Goal: Task Accomplishment & Management: Complete application form

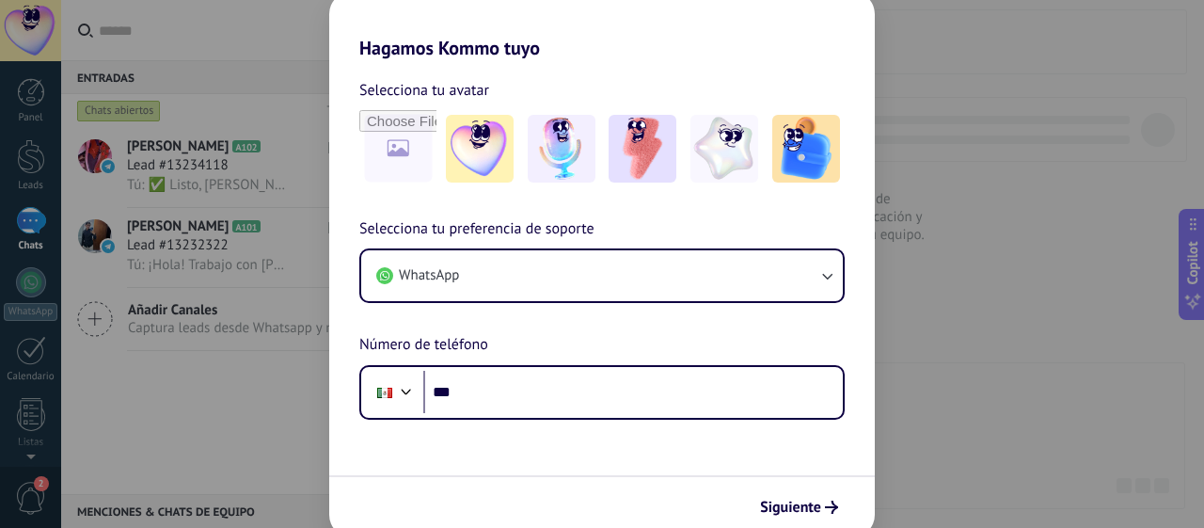
click at [986, 121] on div "Hagamos Kommo tuyo Selecciona tu avatar Selecciona tu preferencia de soporte Wh…" at bounding box center [602, 264] width 1204 height 528
click at [811, 502] on span "Siguiente" at bounding box center [790, 507] width 61 height 13
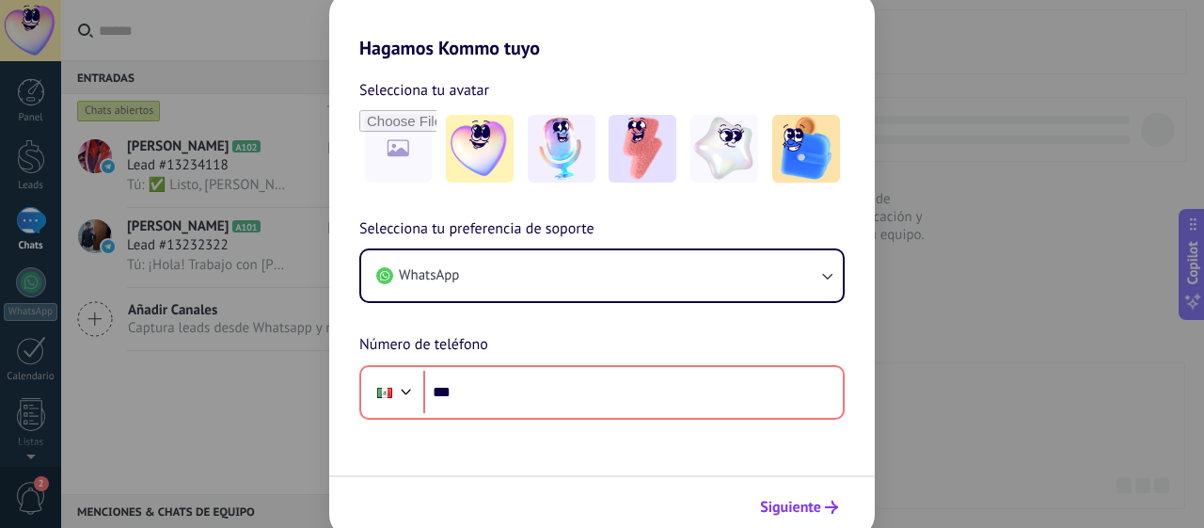
click at [800, 503] on span "Siguiente" at bounding box center [790, 507] width 61 height 13
click at [264, 197] on div "Hagamos Kommo tuyo Selecciona tu avatar Selecciona tu preferencia de soporte Wh…" at bounding box center [602, 264] width 1204 height 528
click at [34, 148] on div "Hagamos Kommo tuyo Selecciona tu avatar Selecciona tu preferencia de soporte Wh…" at bounding box center [602, 264] width 1204 height 528
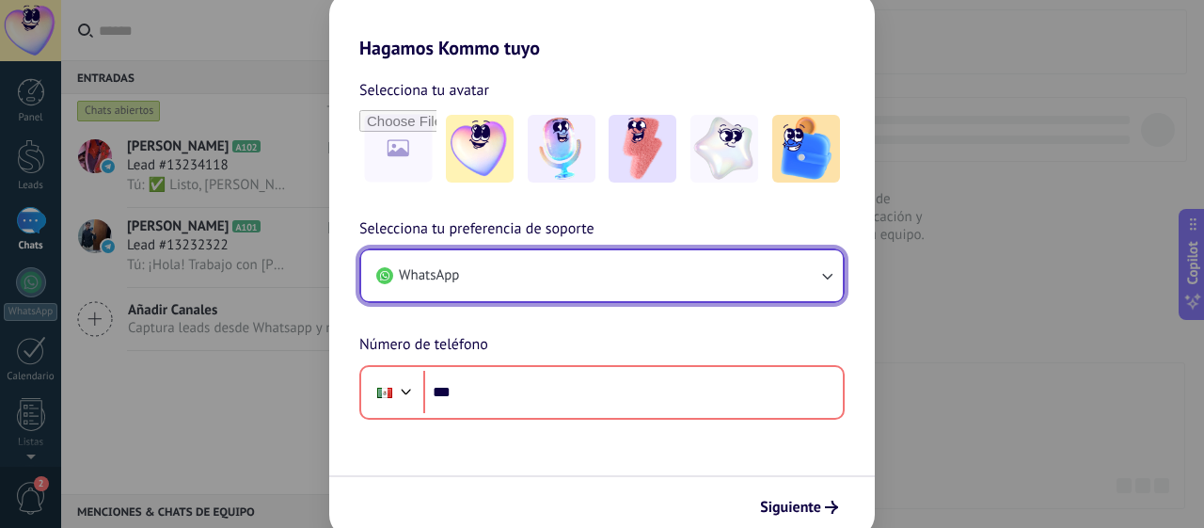
click at [525, 263] on button "WhatsApp" at bounding box center [602, 275] width 482 height 51
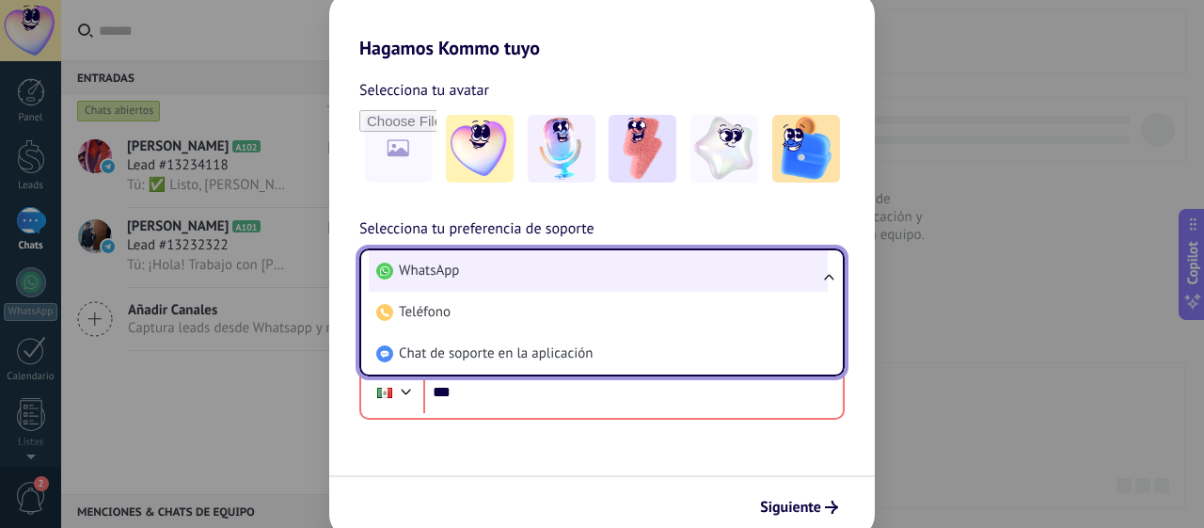
click at [525, 263] on li "WhatsApp" at bounding box center [598, 270] width 459 height 41
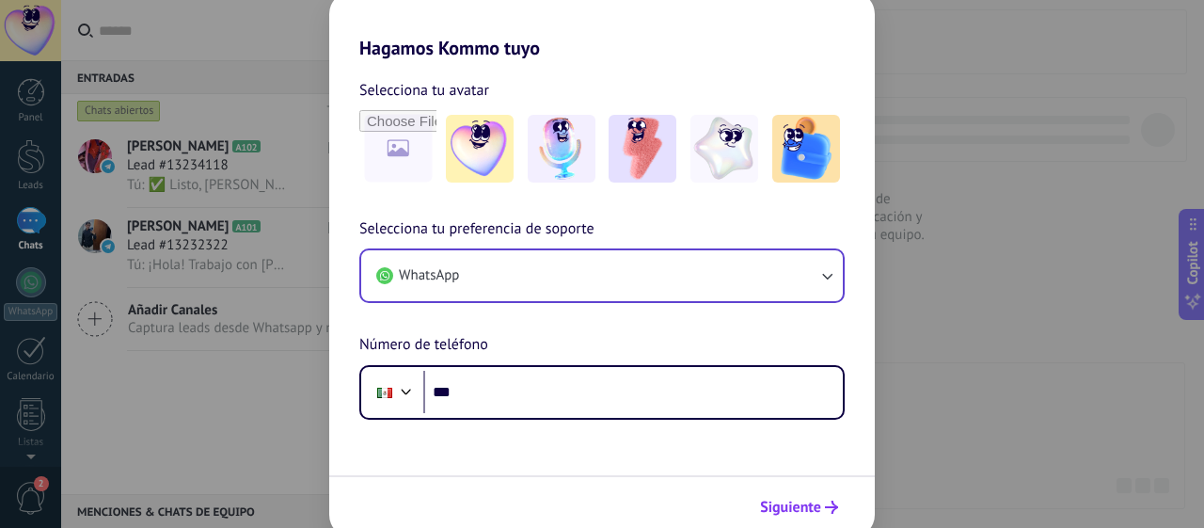
click at [830, 506] on icon "submit" at bounding box center [831, 507] width 13 height 13
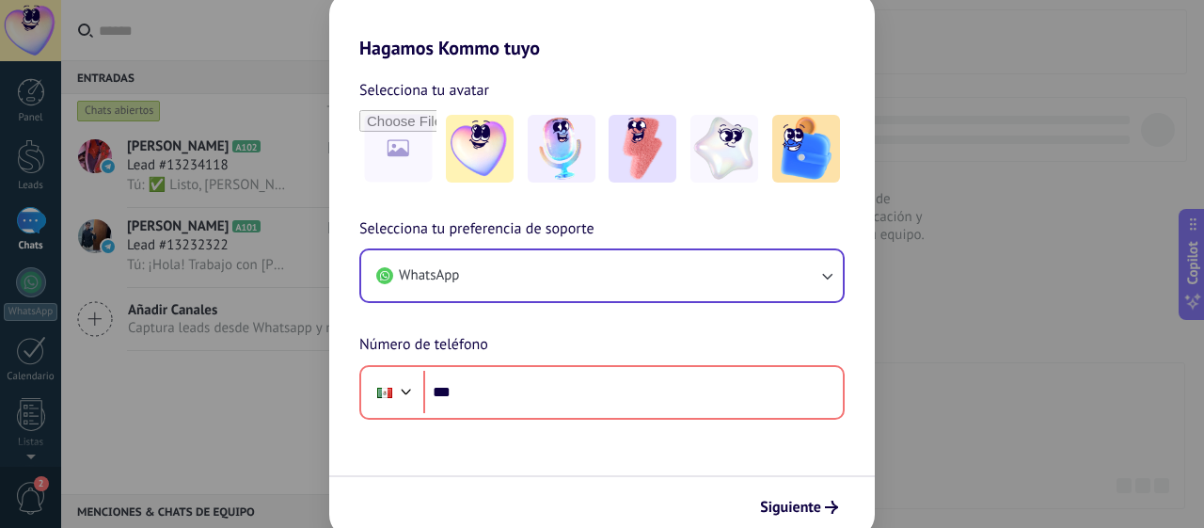
click at [210, 355] on div "Hagamos Kommo tuyo Selecciona tu avatar Selecciona tu preferencia de soporte Wh…" at bounding box center [602, 264] width 1204 height 528
click at [807, 508] on span "Siguiente" at bounding box center [790, 507] width 61 height 13
click at [209, 11] on div "Hagamos Kommo tuyo Selecciona tu avatar Selecciona tu preferencia de soporte Wh…" at bounding box center [602, 264] width 1204 height 528
click at [19, 150] on div "Hagamos Kommo tuyo Selecciona tu avatar Selecciona tu preferencia de soporte Wh…" at bounding box center [602, 264] width 1204 height 528
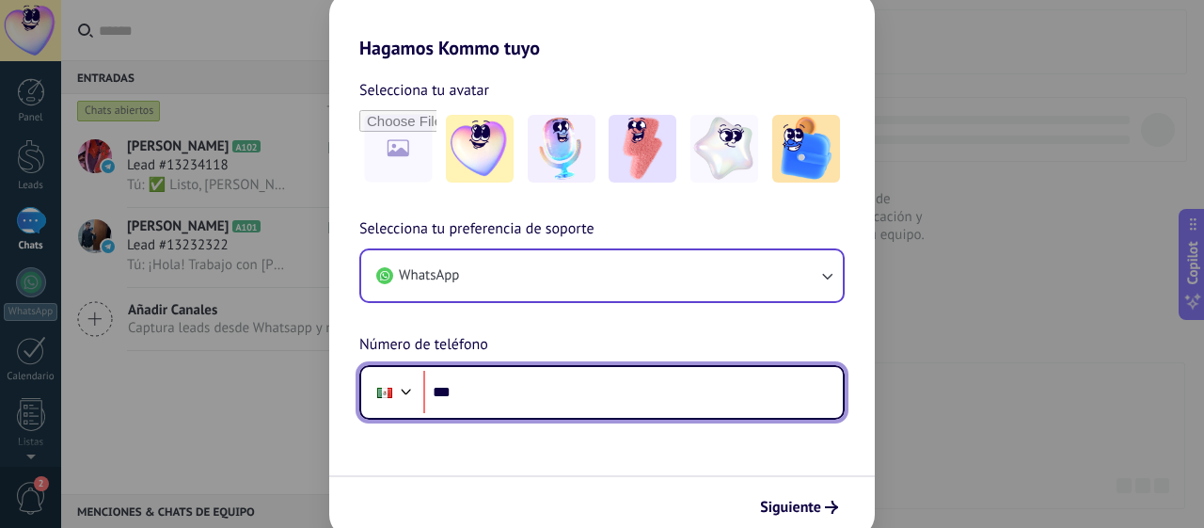
click at [530, 395] on input "***" at bounding box center [633, 392] width 420 height 43
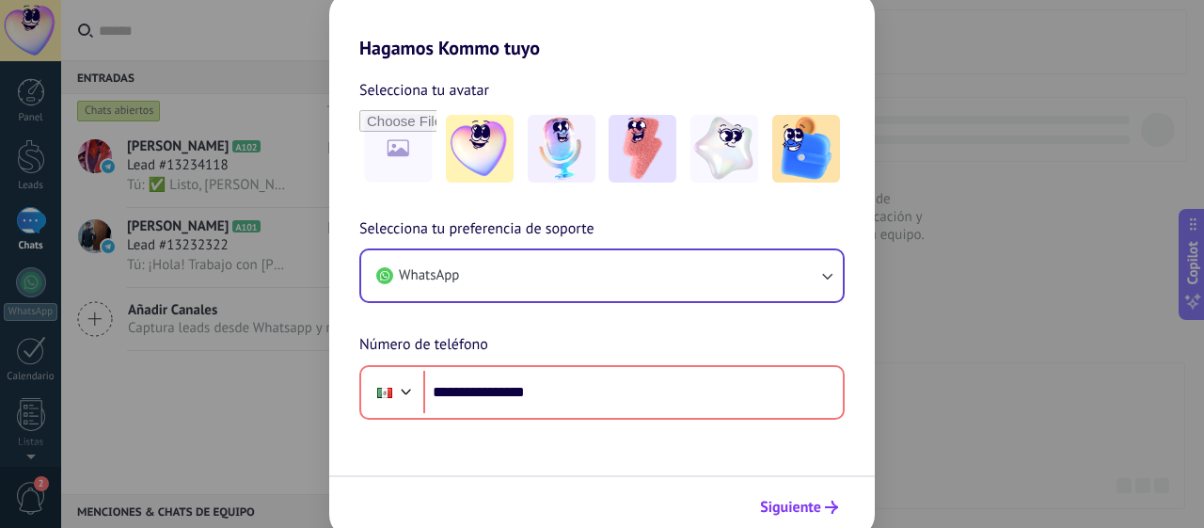
click at [775, 501] on span "Siguiente" at bounding box center [790, 507] width 61 height 13
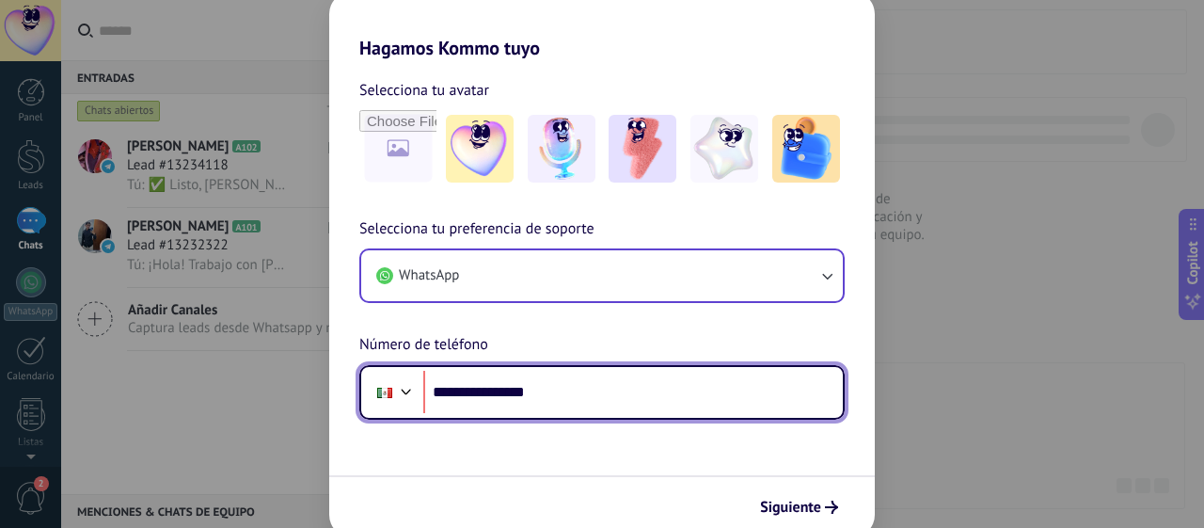
drag, startPoint x: 616, startPoint y: 399, endPoint x: 378, endPoint y: 359, distance: 241.3
click at [378, 359] on div "**********" at bounding box center [602, 318] width 546 height 202
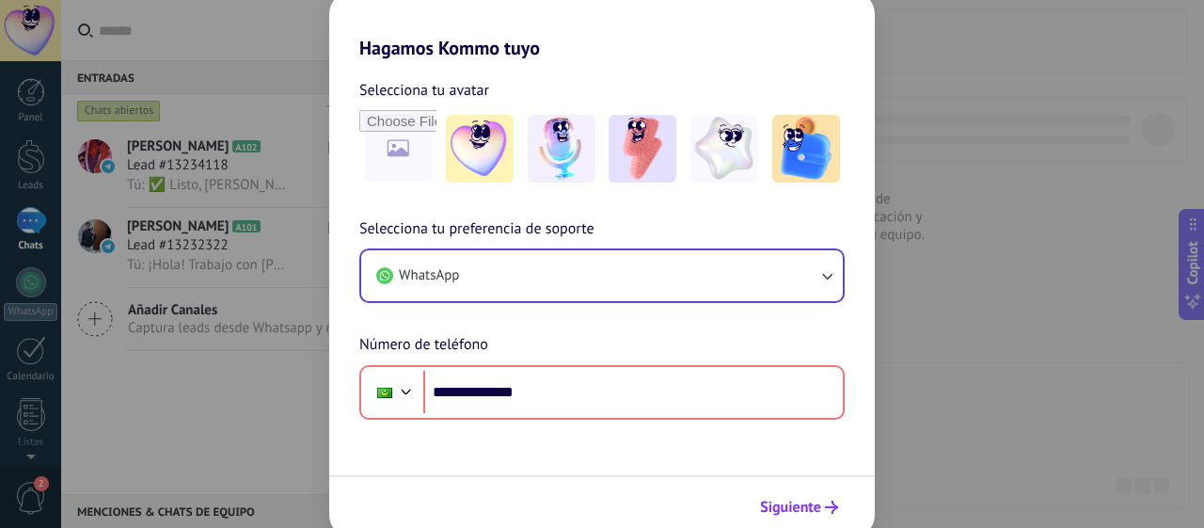
click at [803, 504] on span "Siguiente" at bounding box center [790, 507] width 61 height 13
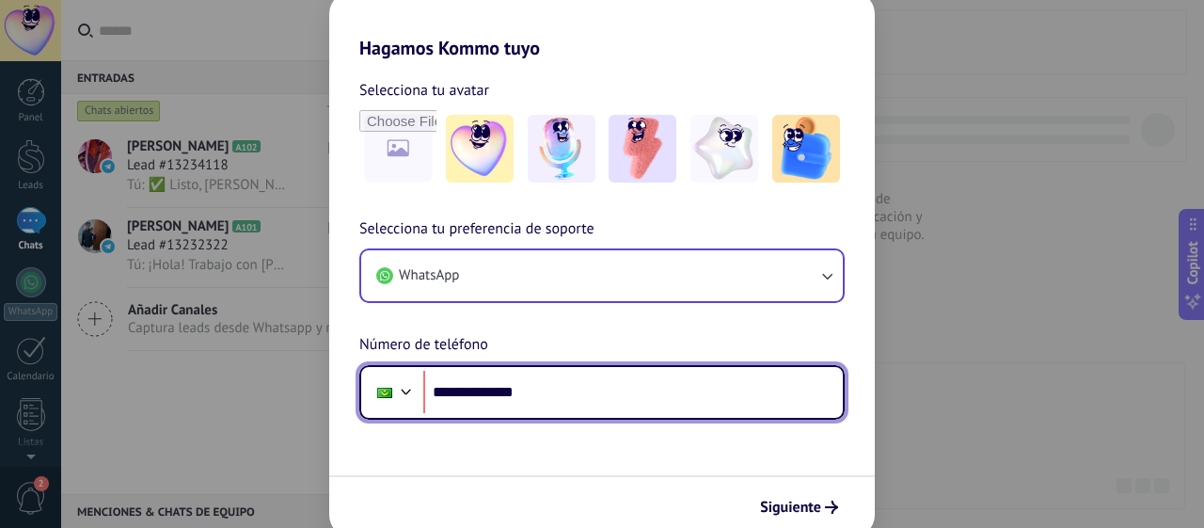
click at [634, 385] on input "**********" at bounding box center [633, 392] width 420 height 43
type input "**"
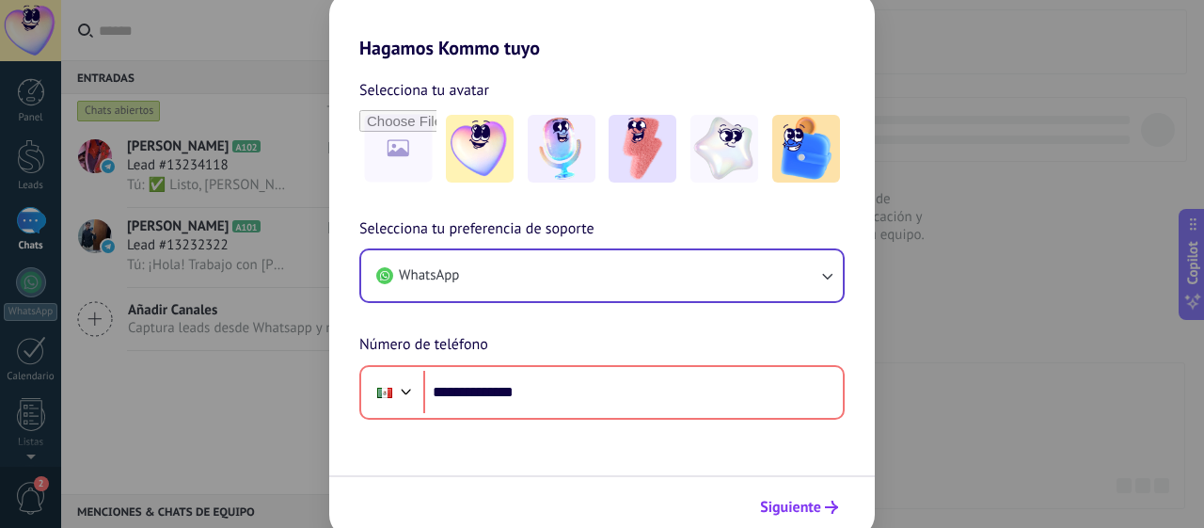
click at [823, 514] on button "Siguiente" at bounding box center [799, 507] width 95 height 32
click at [811, 508] on span "Siguiente" at bounding box center [790, 507] width 61 height 13
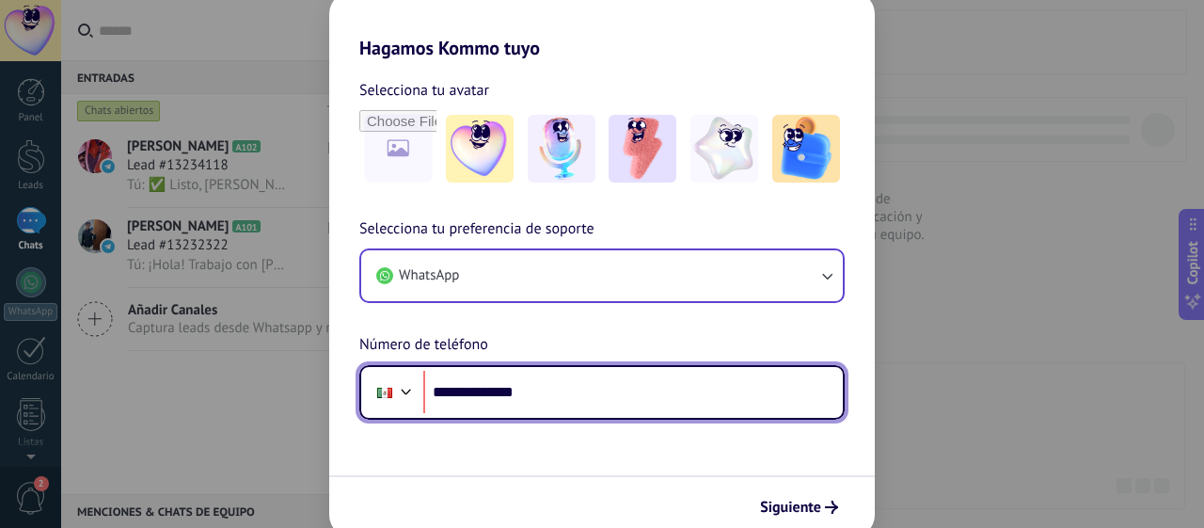
click at [658, 387] on input "**********" at bounding box center [633, 392] width 420 height 43
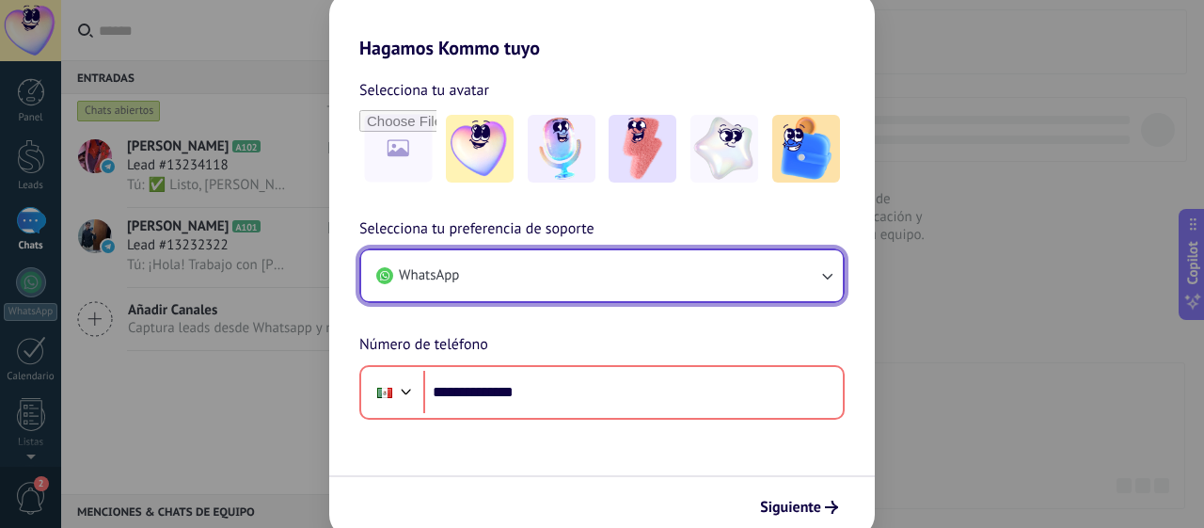
click at [572, 272] on button "WhatsApp" at bounding box center [602, 275] width 482 height 51
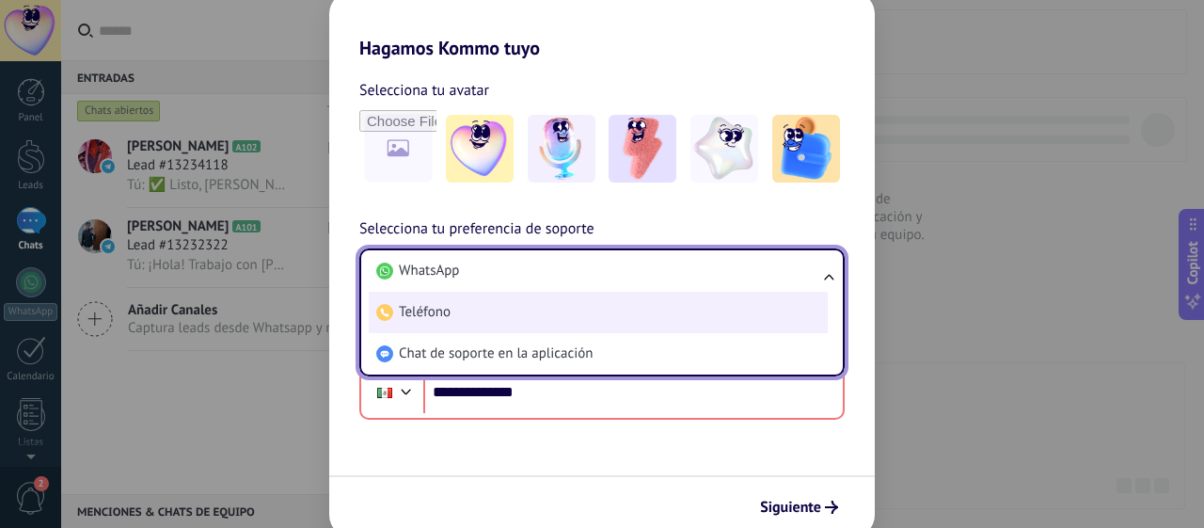
click at [525, 301] on li "Teléfono" at bounding box center [598, 312] width 459 height 41
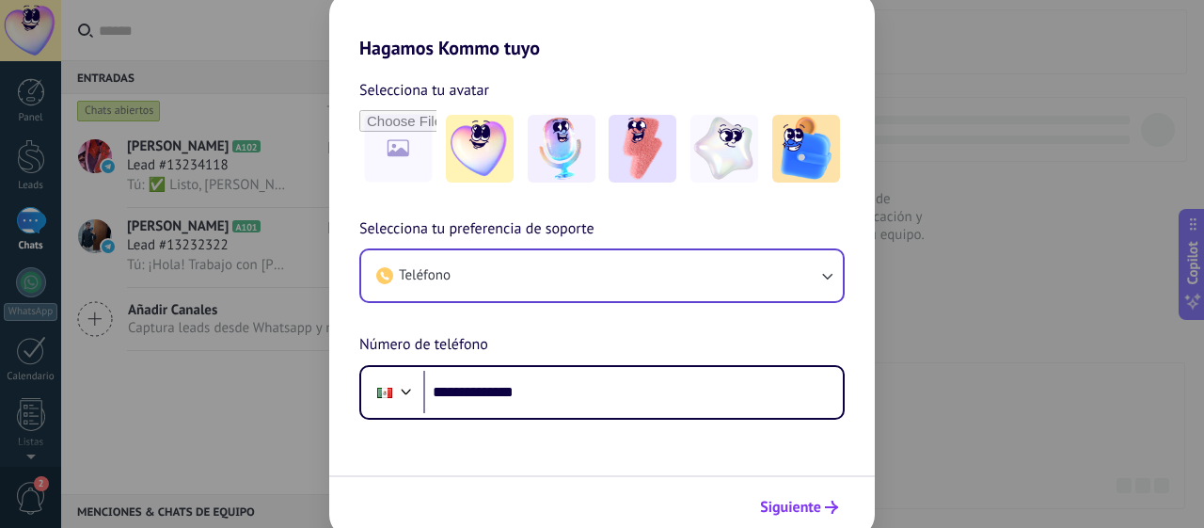
click at [788, 501] on span "Siguiente" at bounding box center [790, 507] width 61 height 13
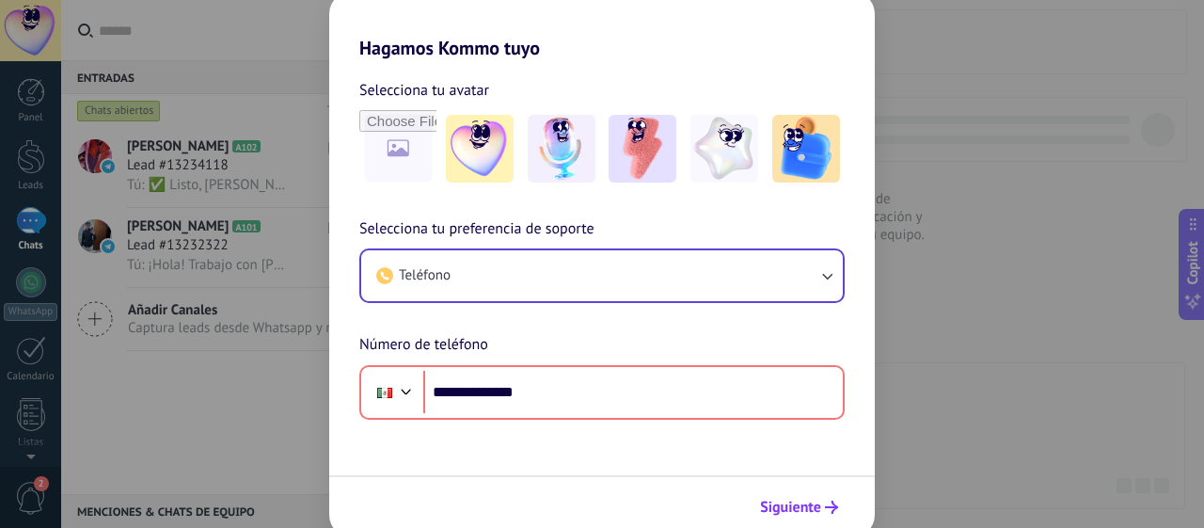
click at [788, 501] on span "Siguiente" at bounding box center [790, 507] width 61 height 13
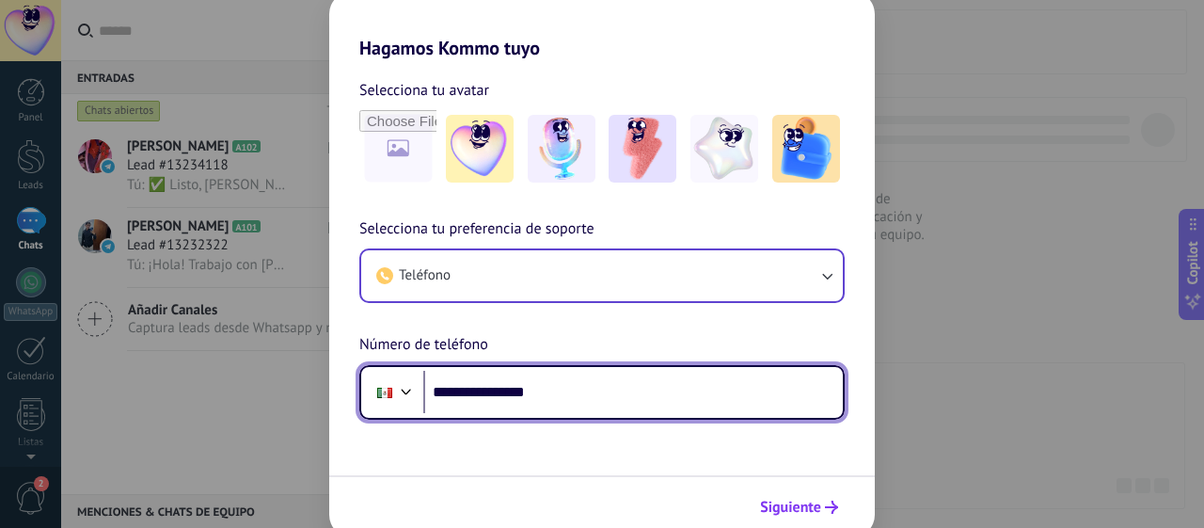
type input "**********"
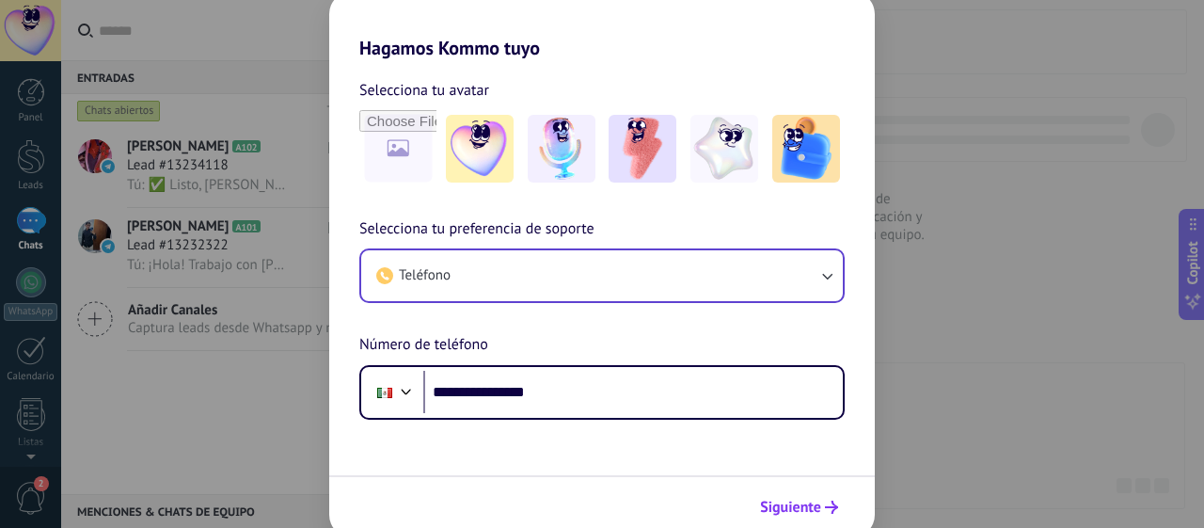
click at [791, 506] on span "Siguiente" at bounding box center [790, 507] width 61 height 13
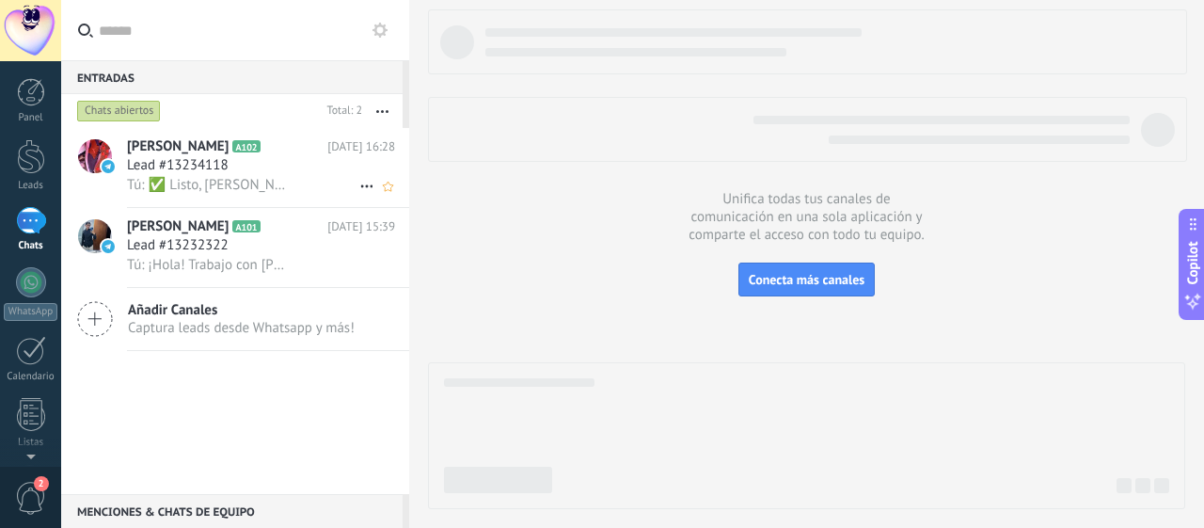
click at [159, 146] on span "[PERSON_NAME]" at bounding box center [178, 146] width 102 height 19
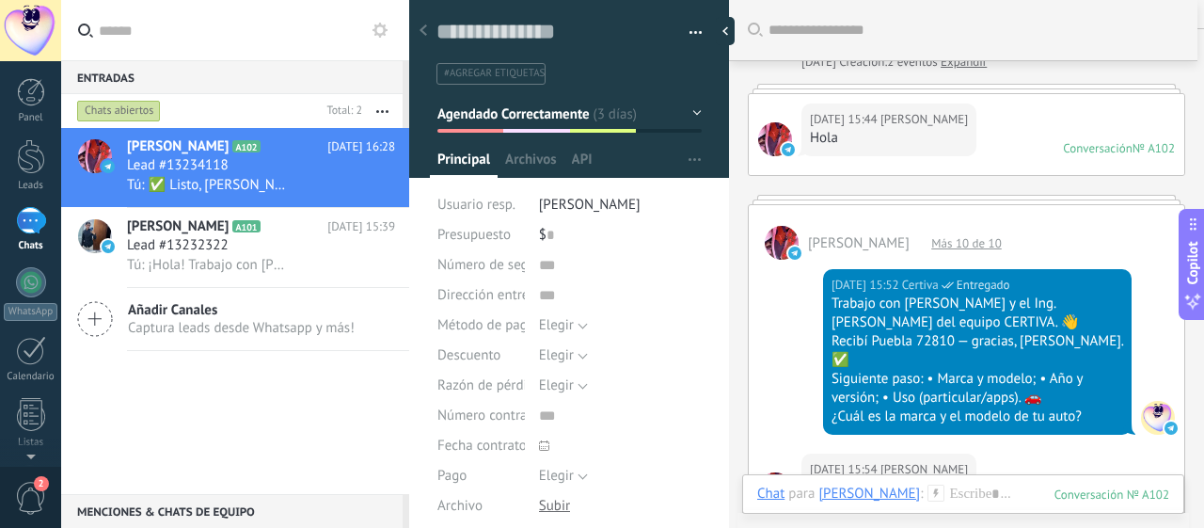
scroll to position [59, 0]
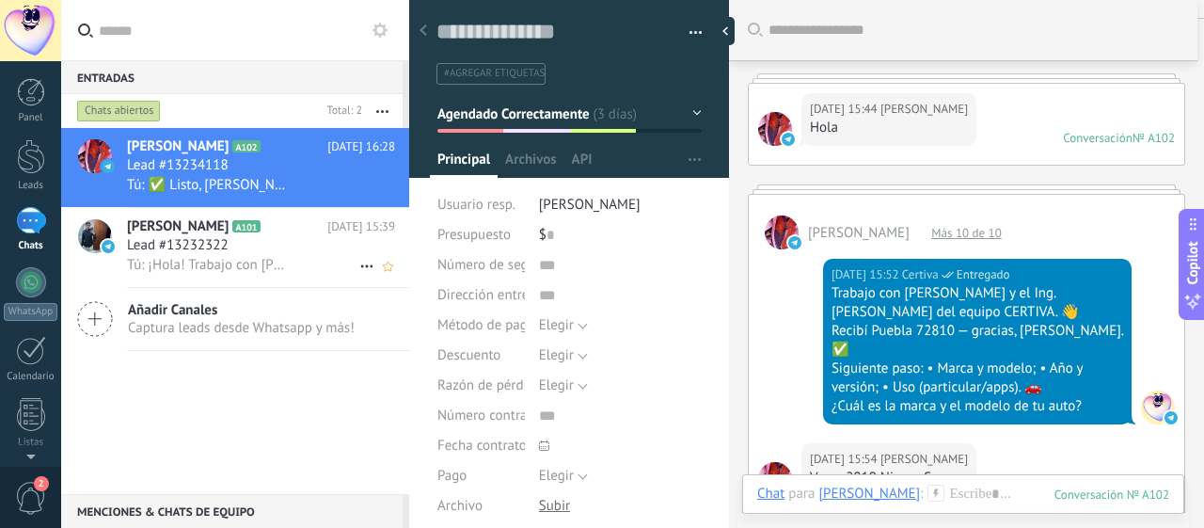
click at [245, 234] on h2 "[PERSON_NAME] A101" at bounding box center [227, 226] width 200 height 19
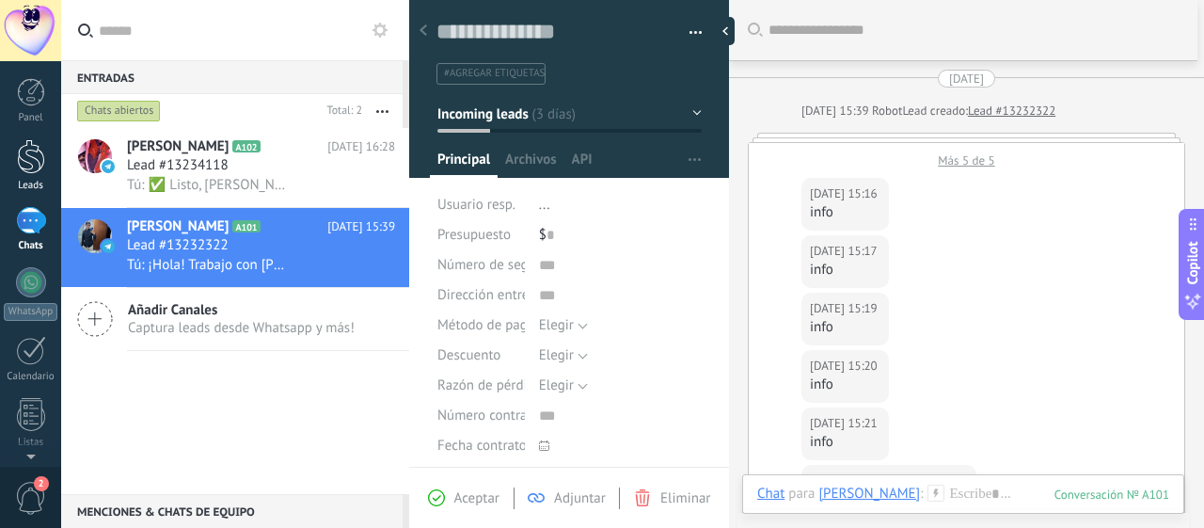
click at [32, 164] on div at bounding box center [31, 156] width 28 height 35
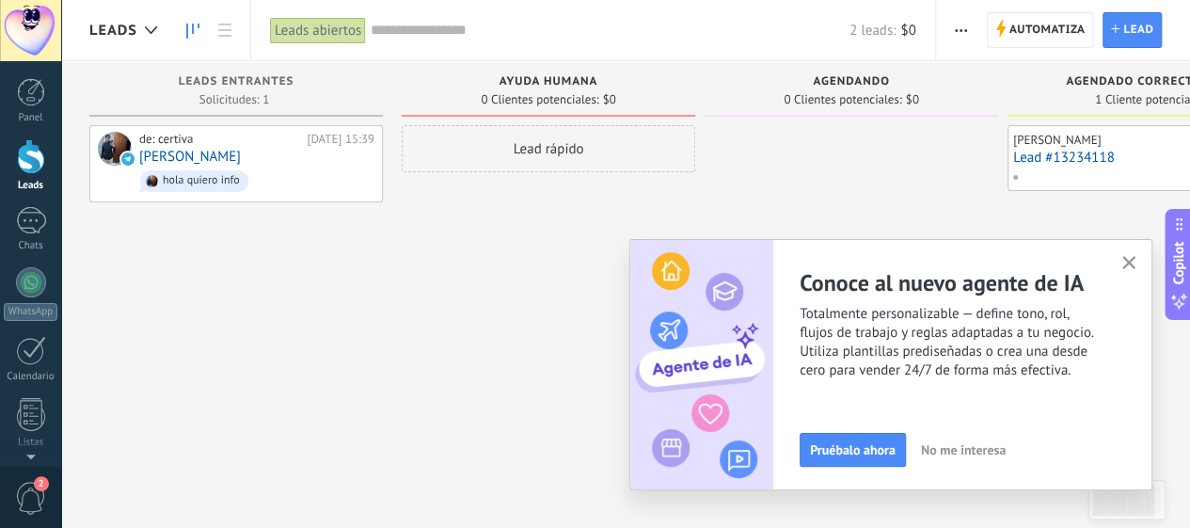
click at [1131, 264] on icon "button" at bounding box center [1130, 263] width 14 height 14
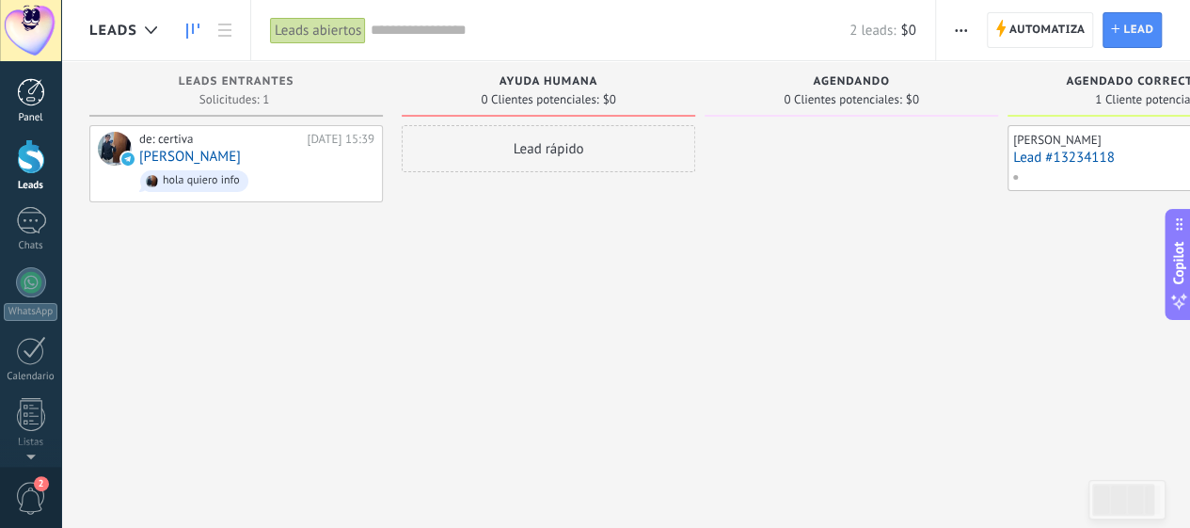
click at [30, 113] on div "Panel" at bounding box center [31, 118] width 55 height 12
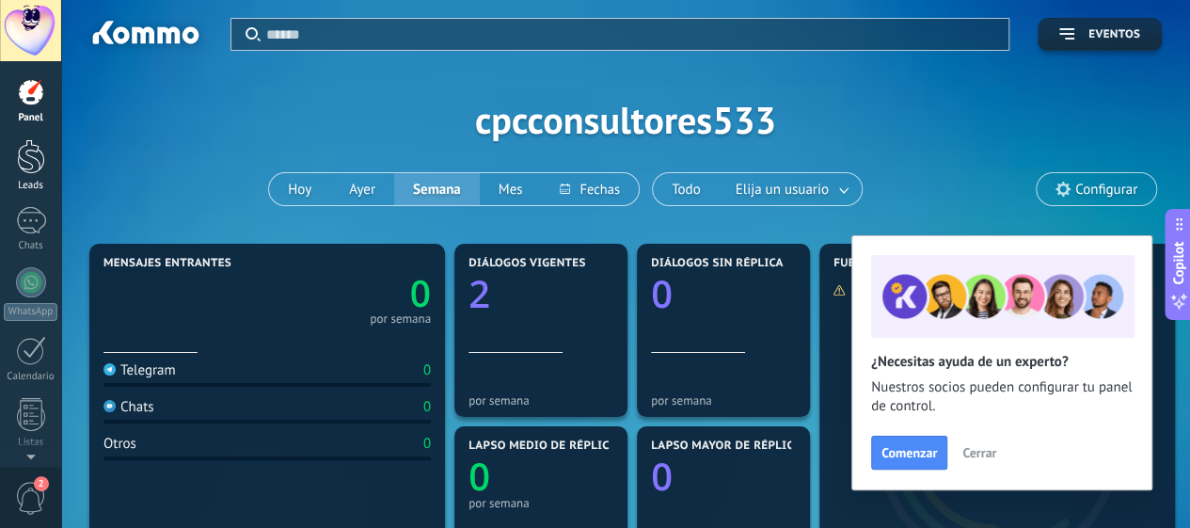
click at [28, 161] on div at bounding box center [31, 156] width 28 height 35
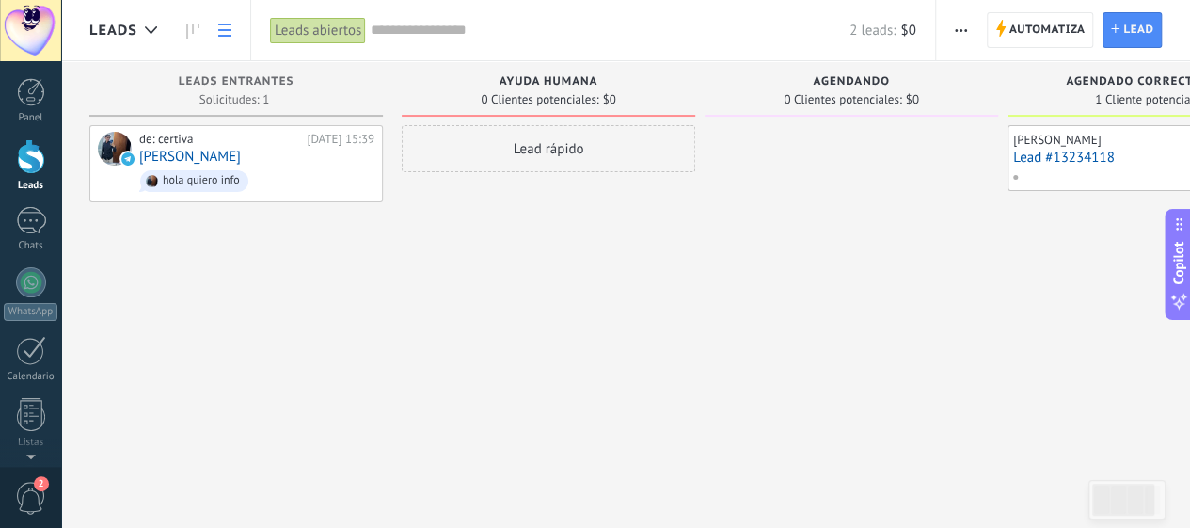
click at [230, 24] on use at bounding box center [224, 30] width 13 height 13
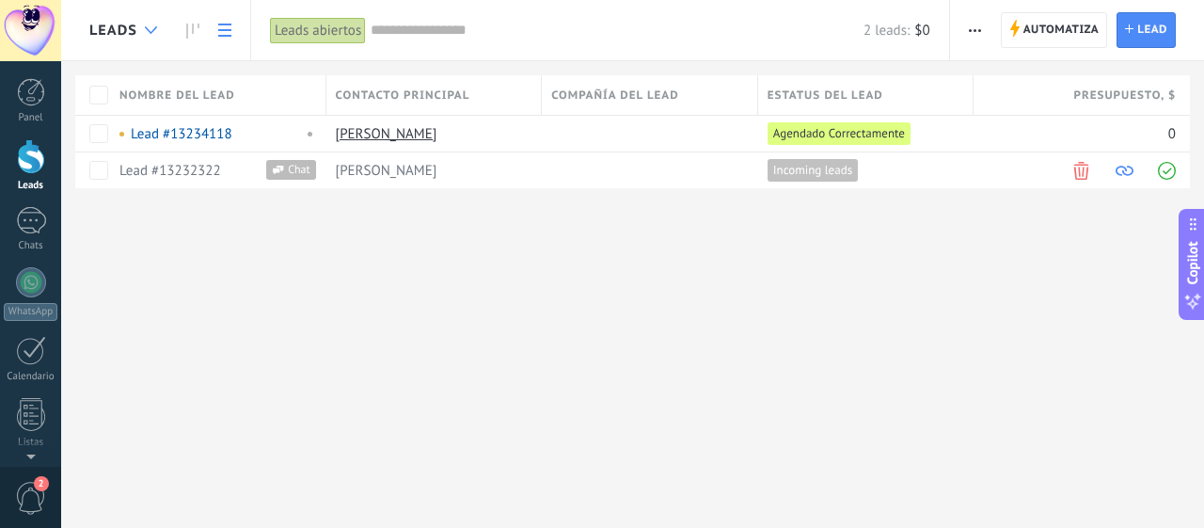
click at [159, 26] on div at bounding box center [150, 30] width 31 height 37
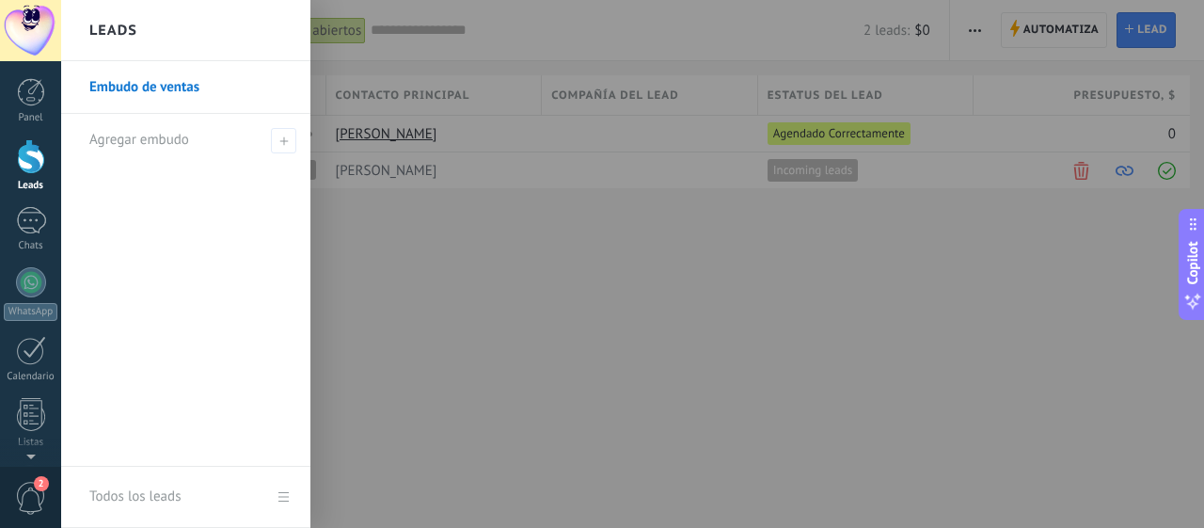
click at [495, 338] on div at bounding box center [663, 264] width 1204 height 528
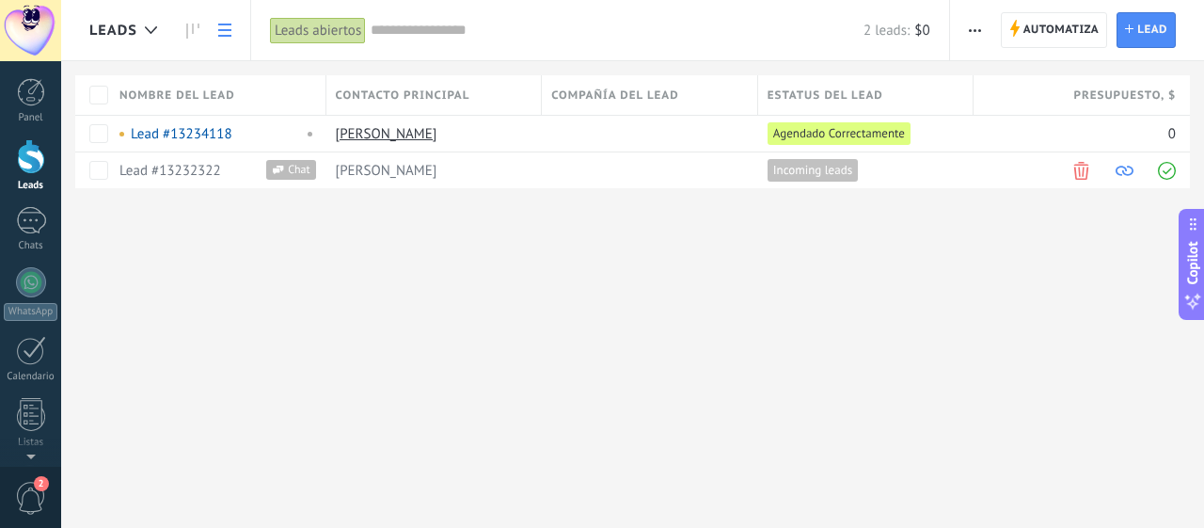
click at [29, 165] on div at bounding box center [31, 156] width 28 height 35
click at [30, 155] on div at bounding box center [31, 156] width 28 height 35
click at [593, 371] on div "Leads Automatiza Nueva difusión Editar embudo Imprimir Ajustes de la lista Impo…" at bounding box center [632, 264] width 1143 height 528
click at [198, 24] on use at bounding box center [192, 31] width 13 height 15
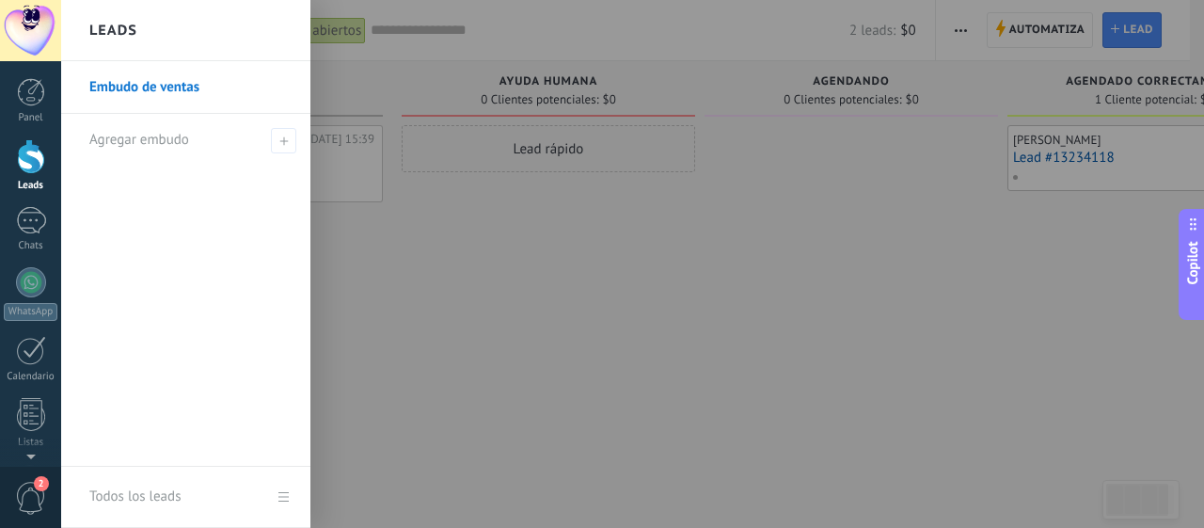
click at [525, 271] on div at bounding box center [663, 264] width 1204 height 528
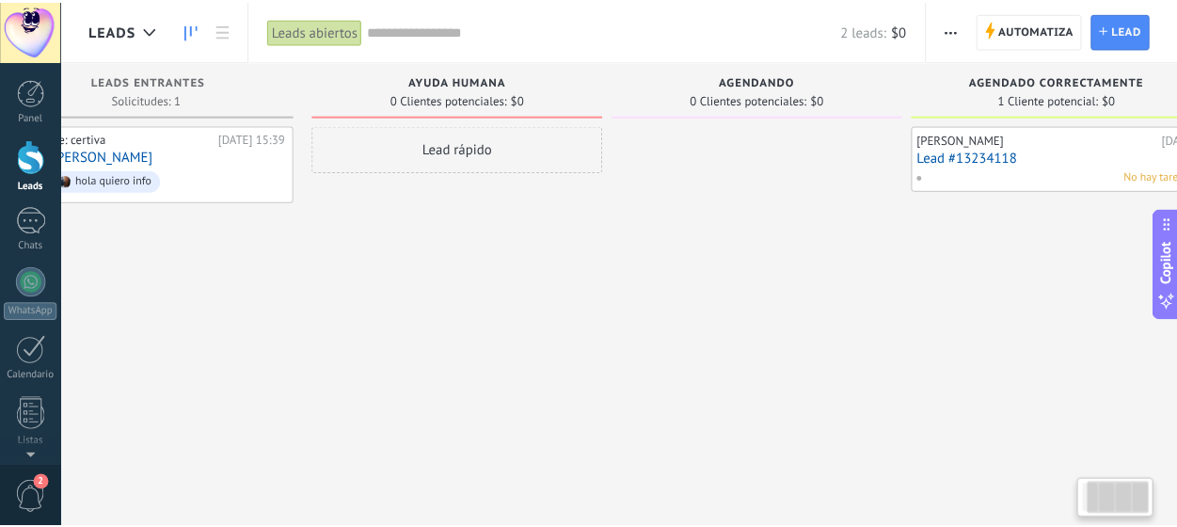
scroll to position [0, 139]
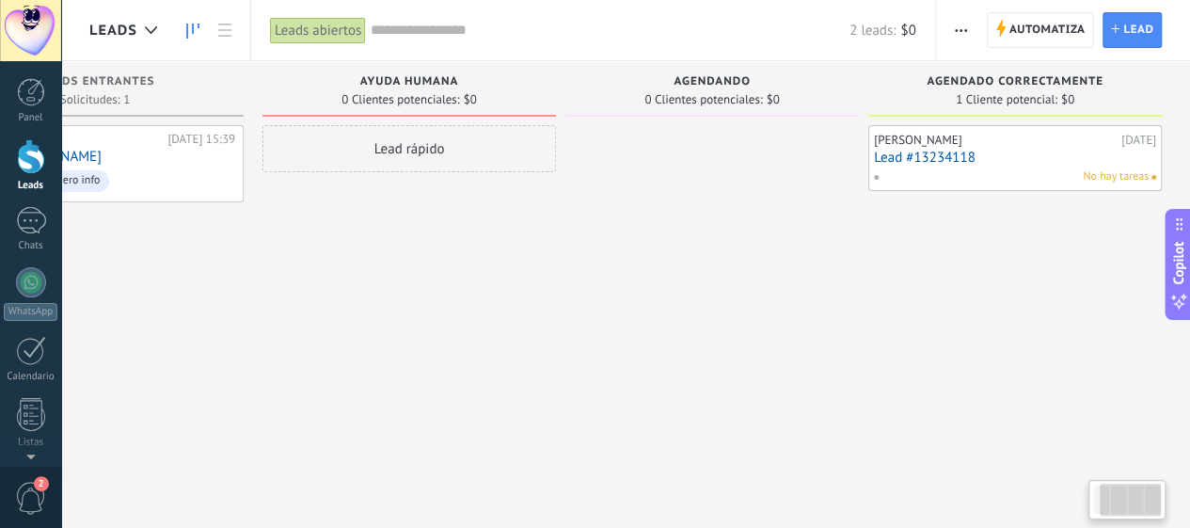
type textarea "**********"
